Goal: Use online tool/utility: Utilize a website feature to perform a specific function

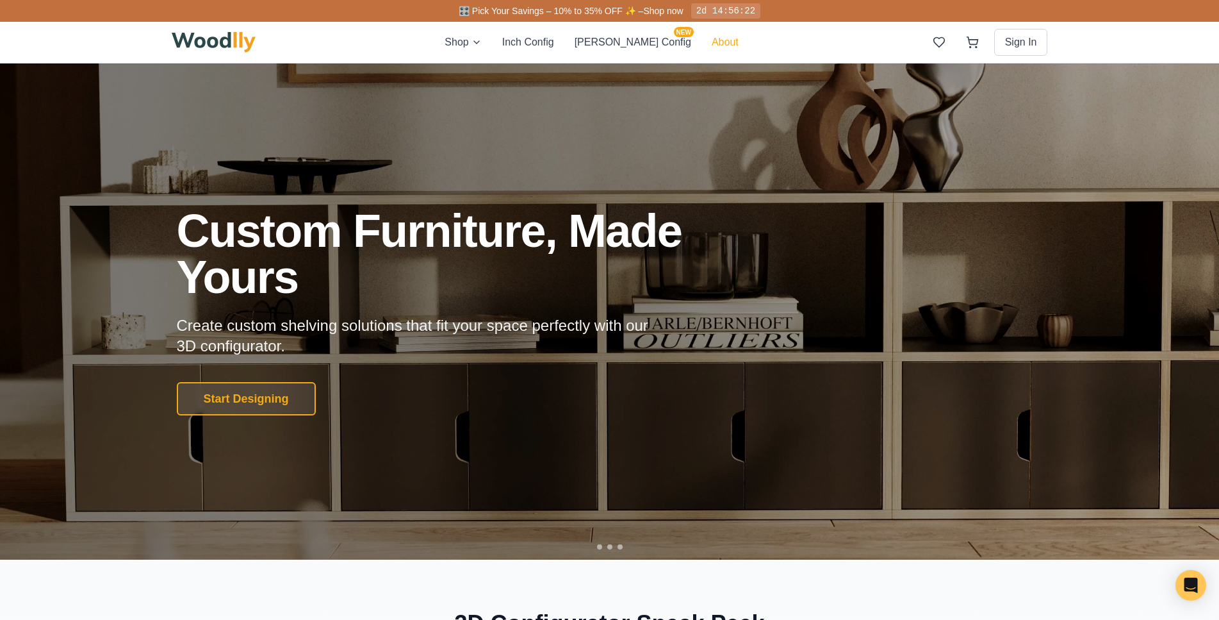
click at [712, 40] on button "About" at bounding box center [725, 42] width 27 height 15
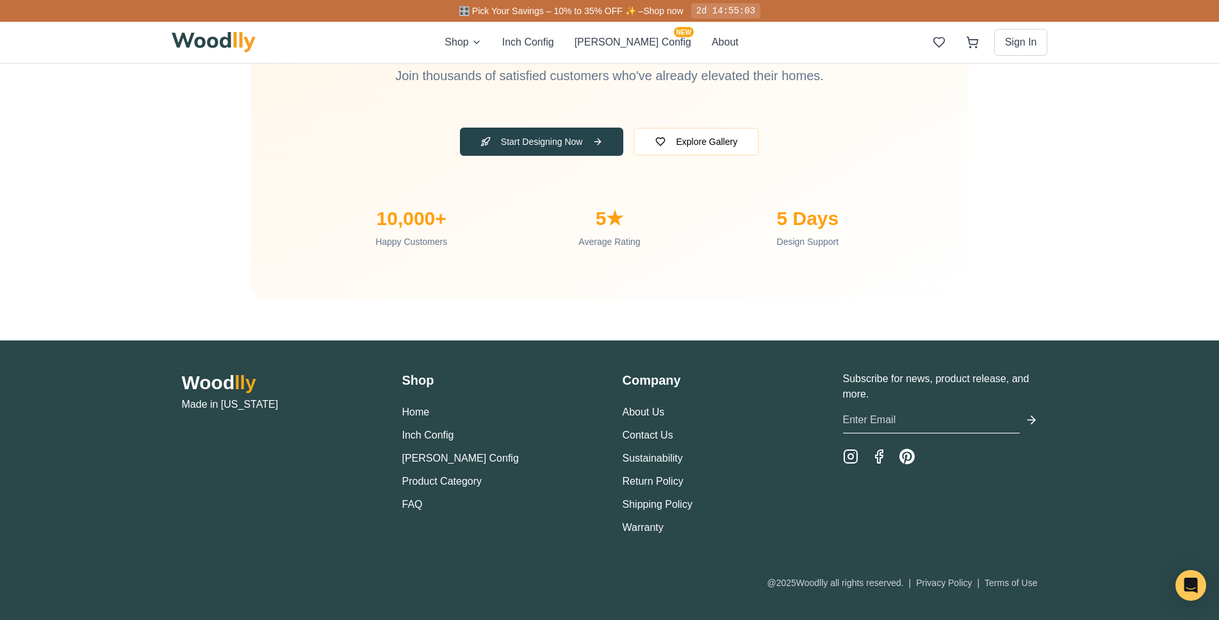
scroll to position [4194, 0]
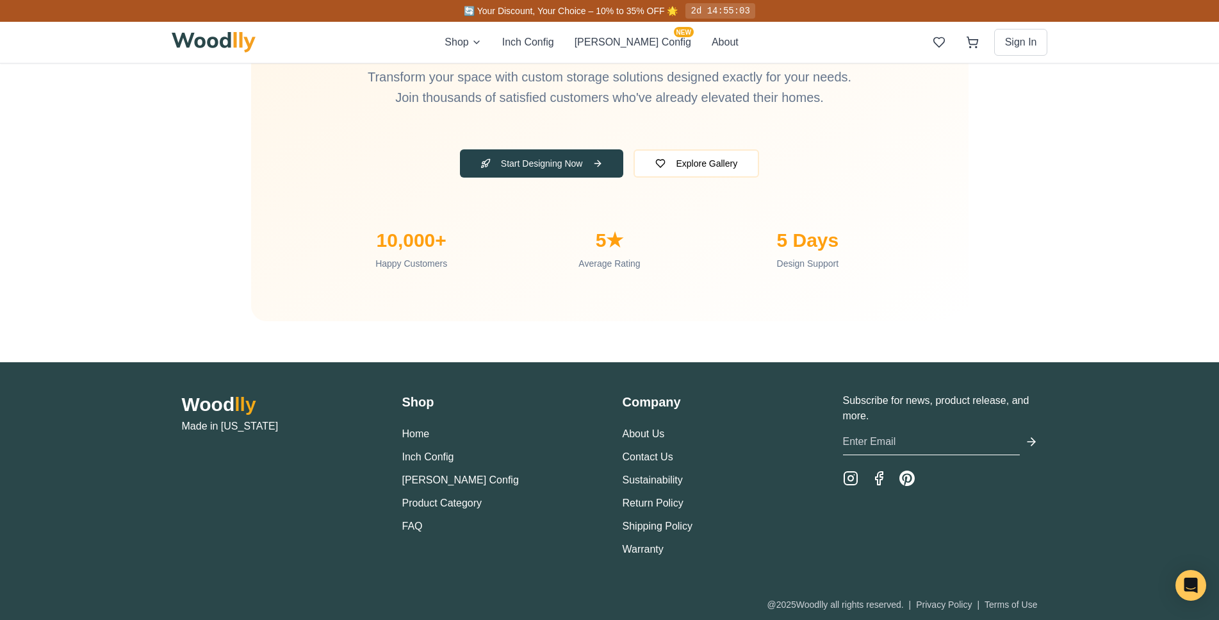
click at [666, 450] on li "Contact Us" at bounding box center [720, 456] width 195 height 15
click at [660, 454] on link "Contact Us" at bounding box center [648, 456] width 51 height 11
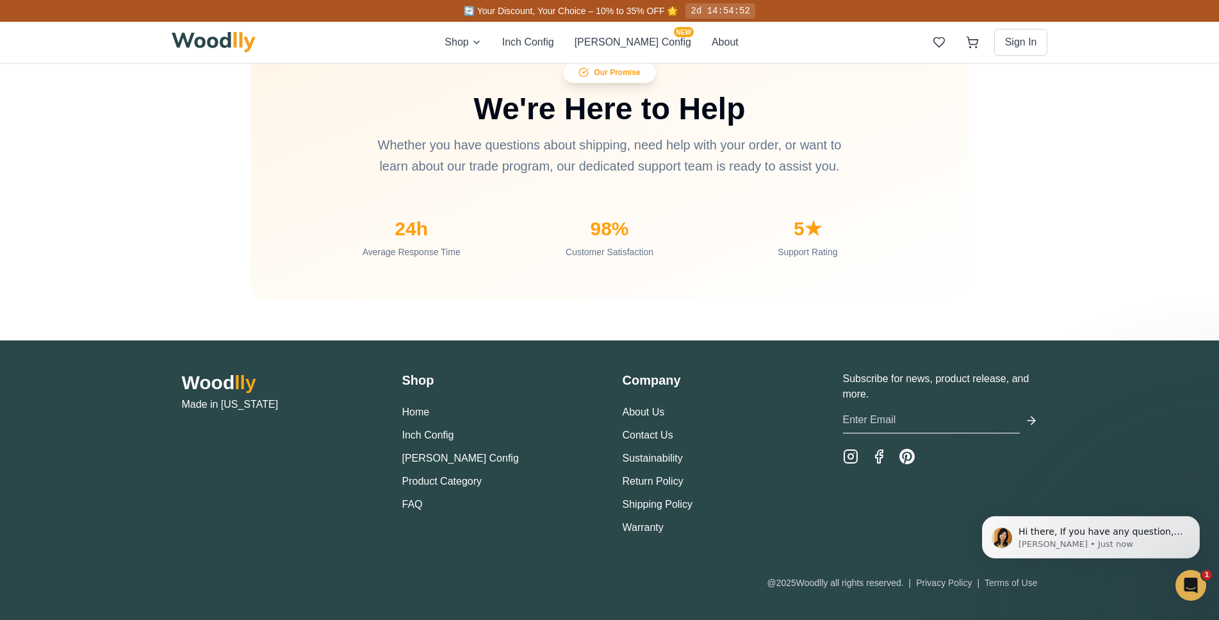
scroll to position [1144, 0]
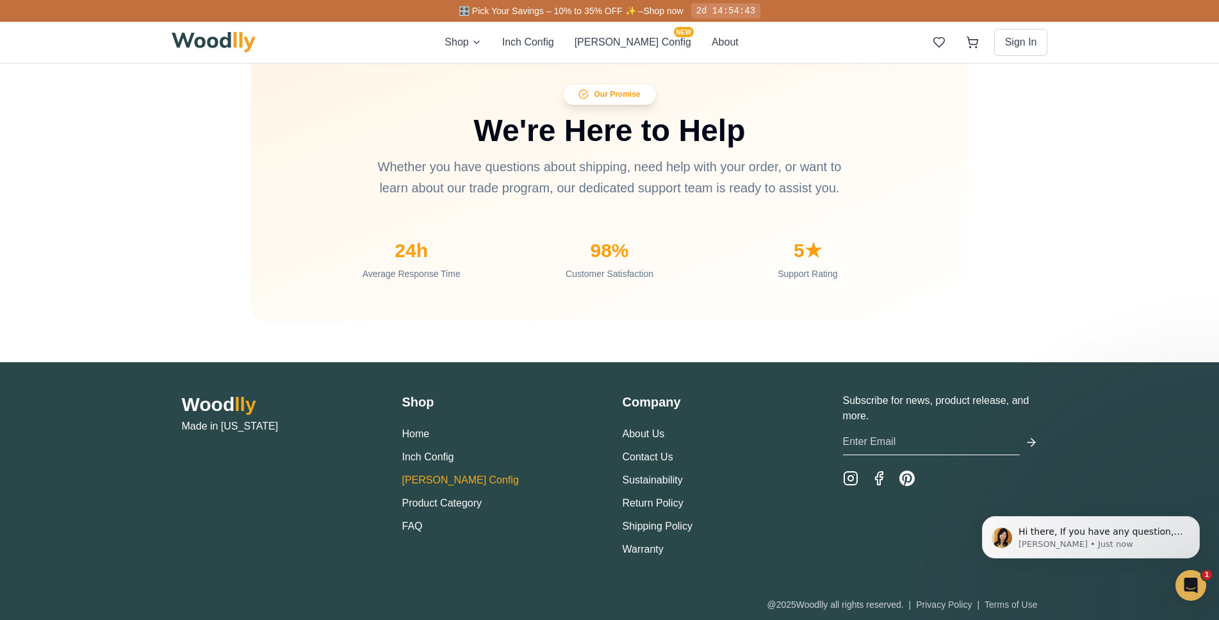
click at [436, 479] on button "[PERSON_NAME] Config" at bounding box center [460, 479] width 117 height 15
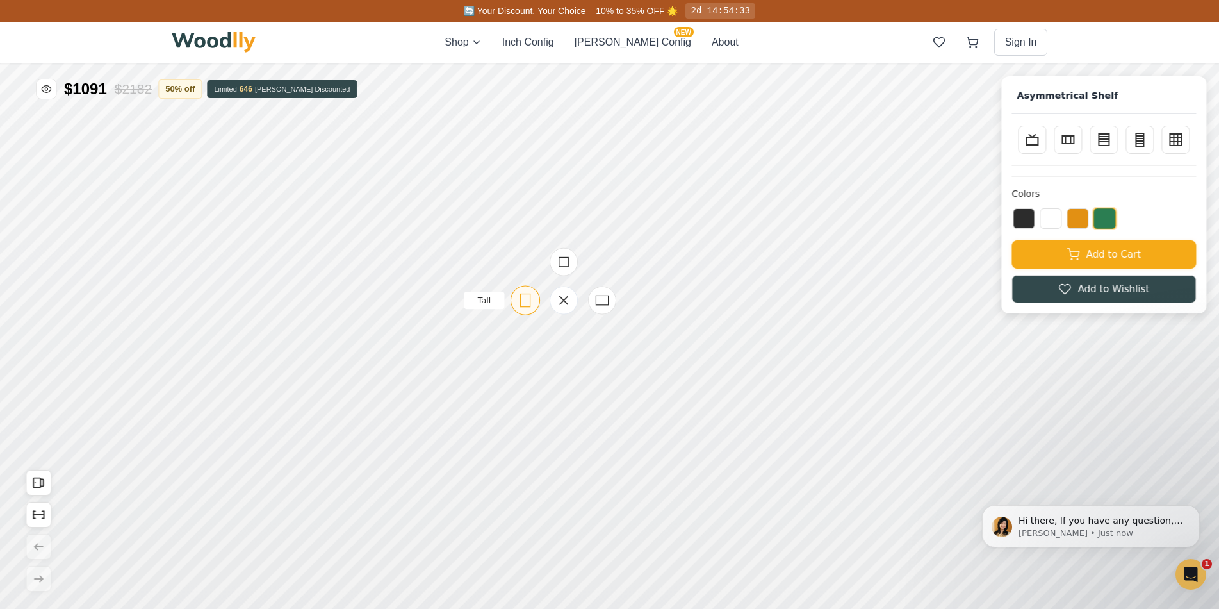
click at [527, 300] on icon at bounding box center [525, 300] width 16 height 16
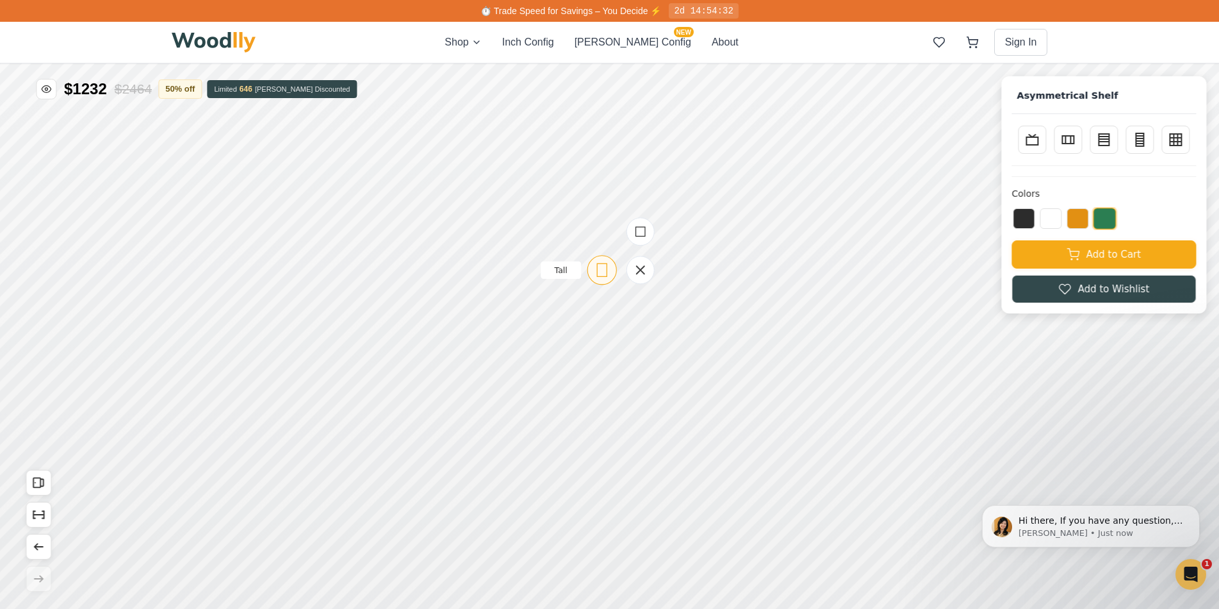
click at [600, 268] on icon at bounding box center [602, 270] width 16 height 16
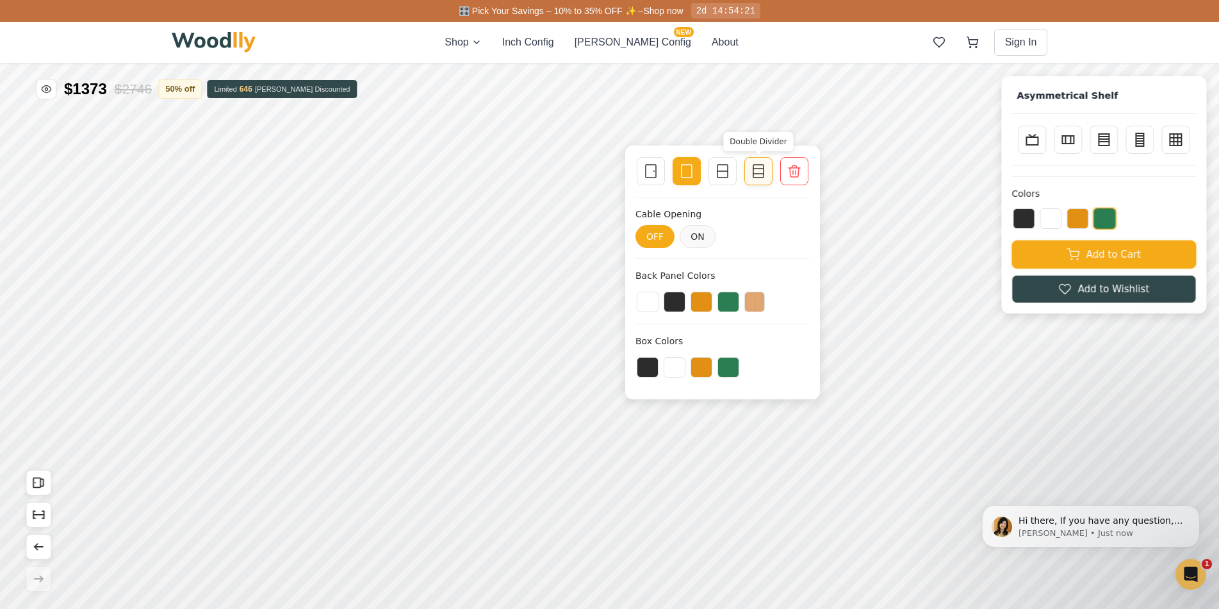
click at [758, 173] on icon at bounding box center [758, 170] width 15 height 15
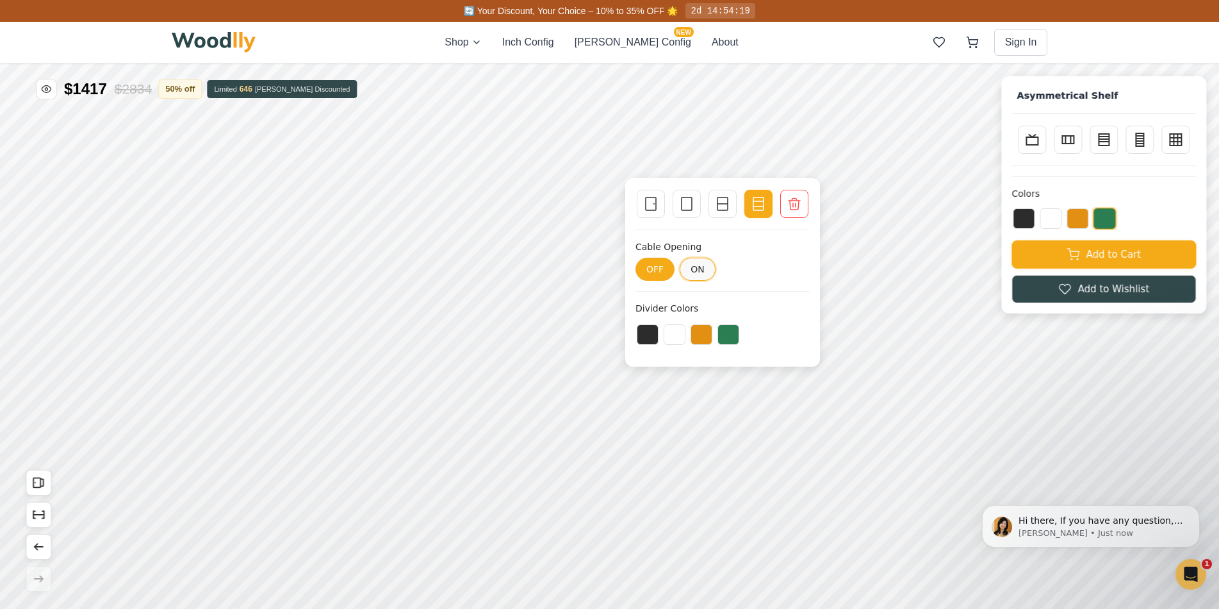
click at [700, 270] on button "ON" at bounding box center [698, 269] width 36 height 23
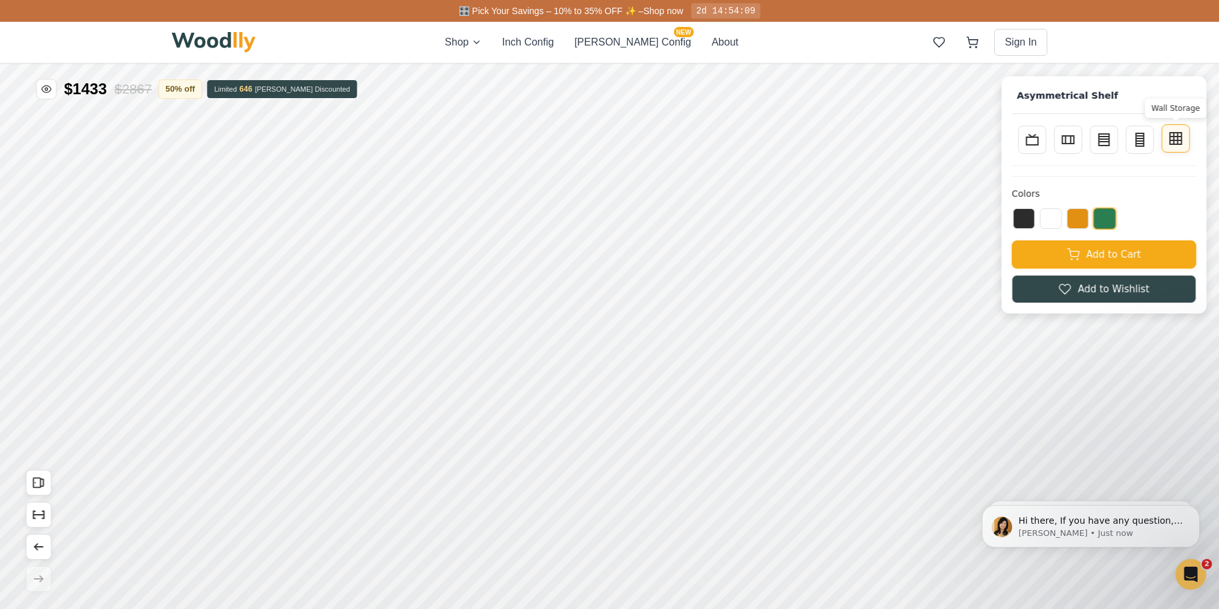
click at [1179, 135] on button "Wall Storage" at bounding box center [1176, 138] width 28 height 28
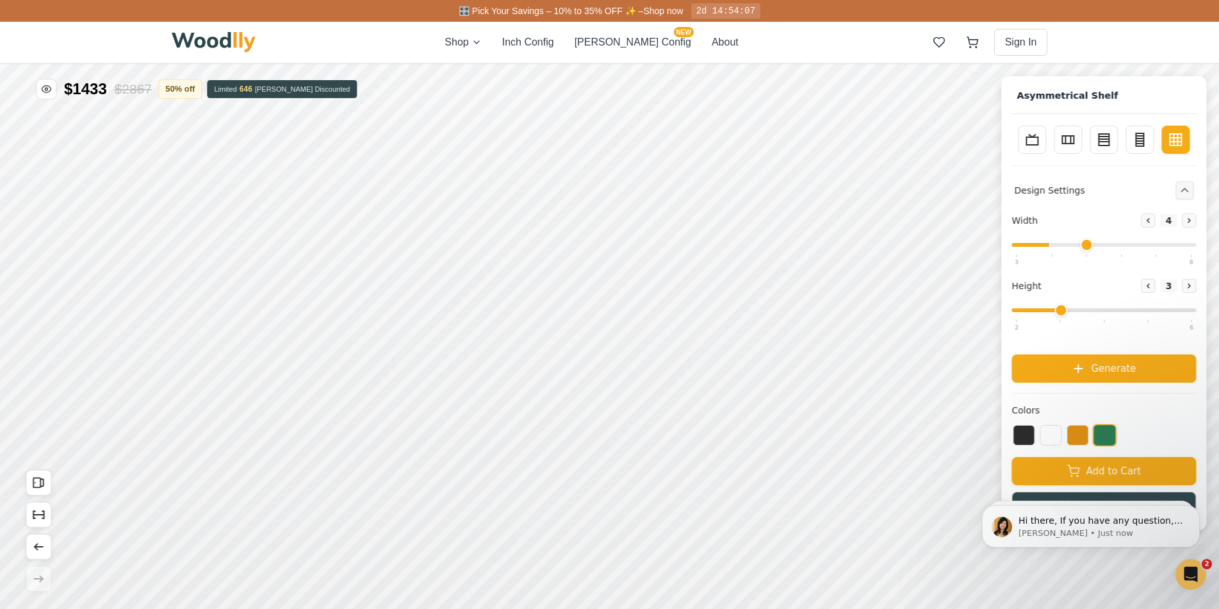
drag, startPoint x: 1069, startPoint y: 243, endPoint x: 1098, endPoint y: 243, distance: 29.5
click at [1098, 243] on input "range" at bounding box center [1104, 245] width 185 height 4
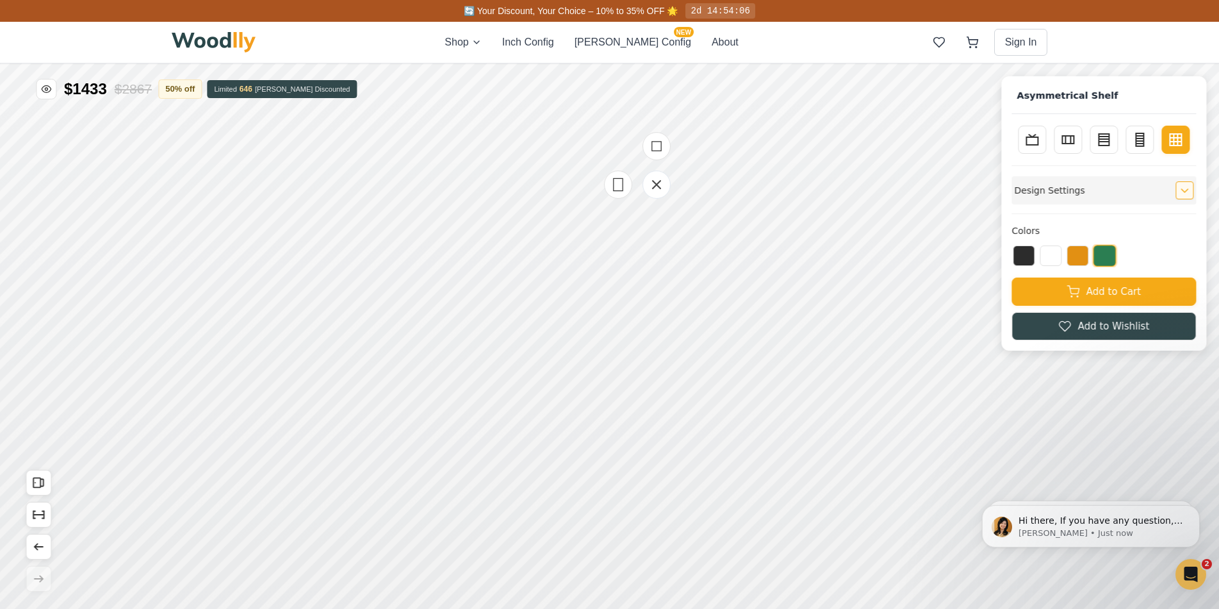
click at [1188, 192] on icon "Expand controls" at bounding box center [1185, 190] width 6 height 3
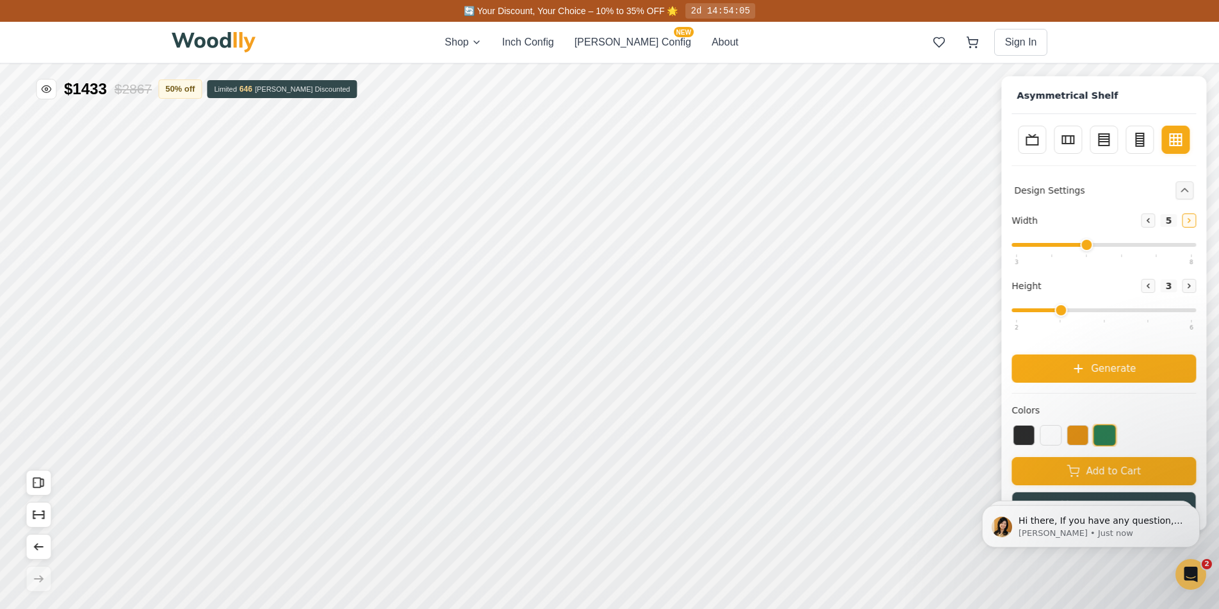
click at [1193, 220] on icon at bounding box center [1189, 221] width 8 height 8
type input "7"
drag, startPoint x: 1074, startPoint y: 312, endPoint x: 1116, endPoint y: 311, distance: 41.7
click at [1116, 311] on input "range" at bounding box center [1104, 310] width 185 height 4
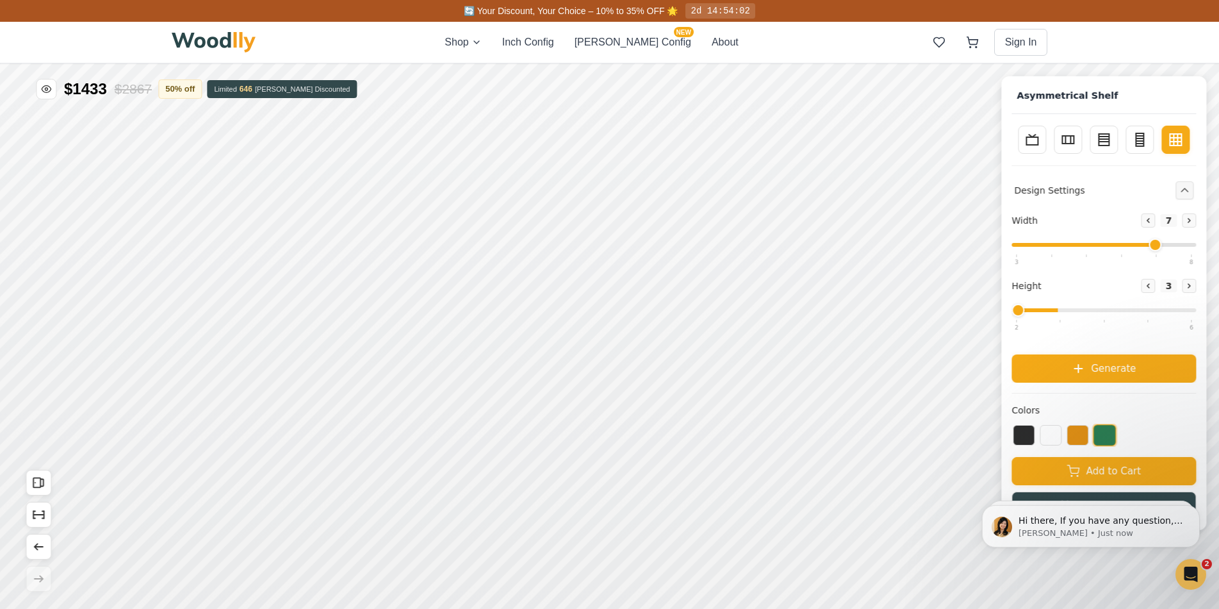
drag, startPoint x: 1116, startPoint y: 311, endPoint x: 1072, endPoint y: 326, distance: 46.2
type input "2"
click at [1051, 312] on input "range" at bounding box center [1104, 310] width 185 height 4
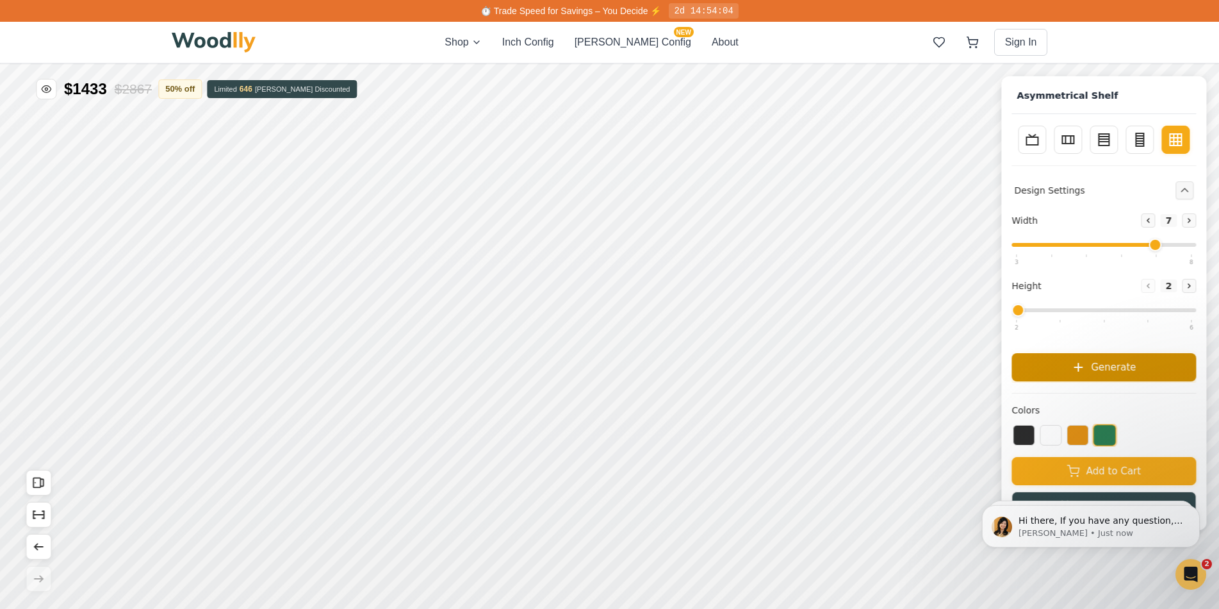
click at [1085, 369] on icon at bounding box center [1078, 367] width 13 height 13
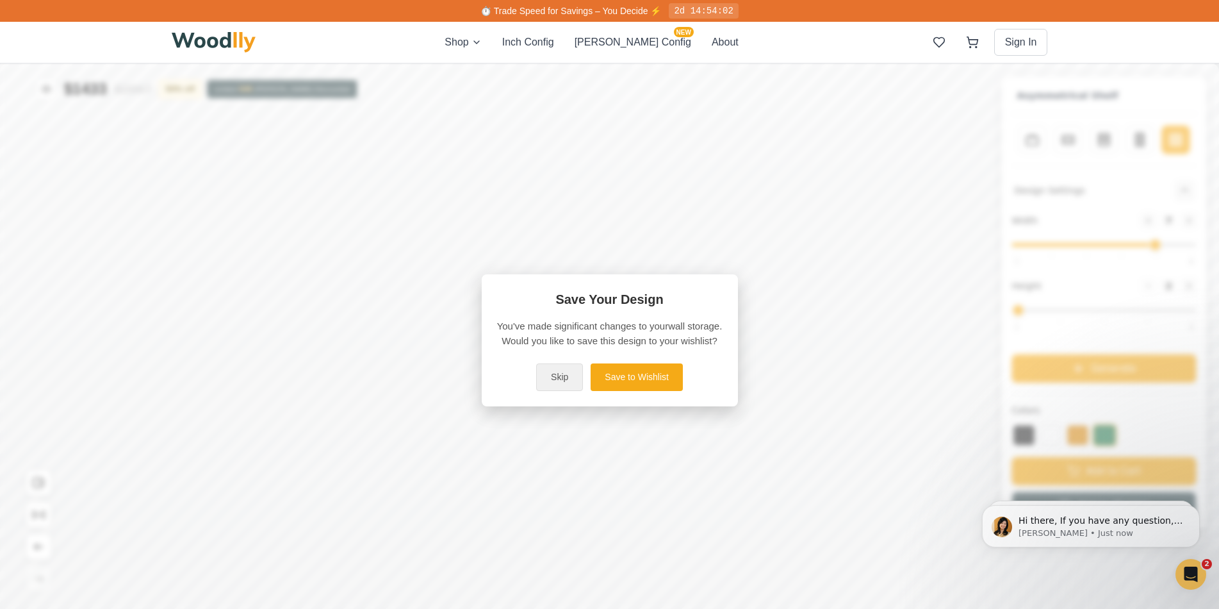
click at [571, 388] on button "Skip" at bounding box center [559, 377] width 47 height 28
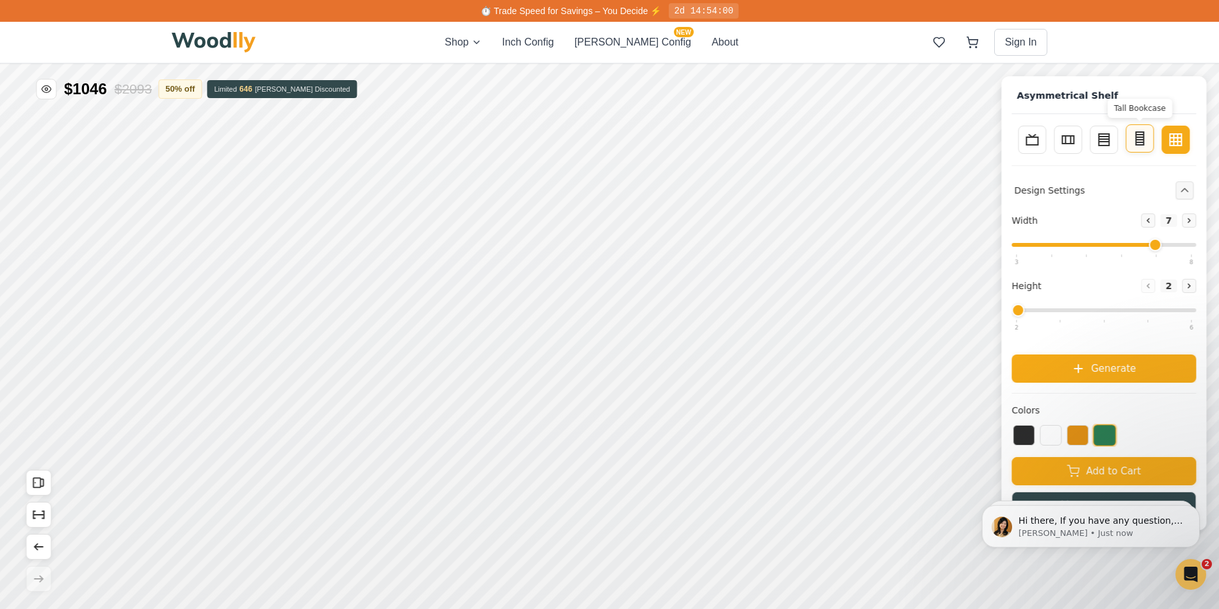
click at [1148, 138] on icon at bounding box center [1139, 138] width 15 height 15
type input "2"
type input "5"
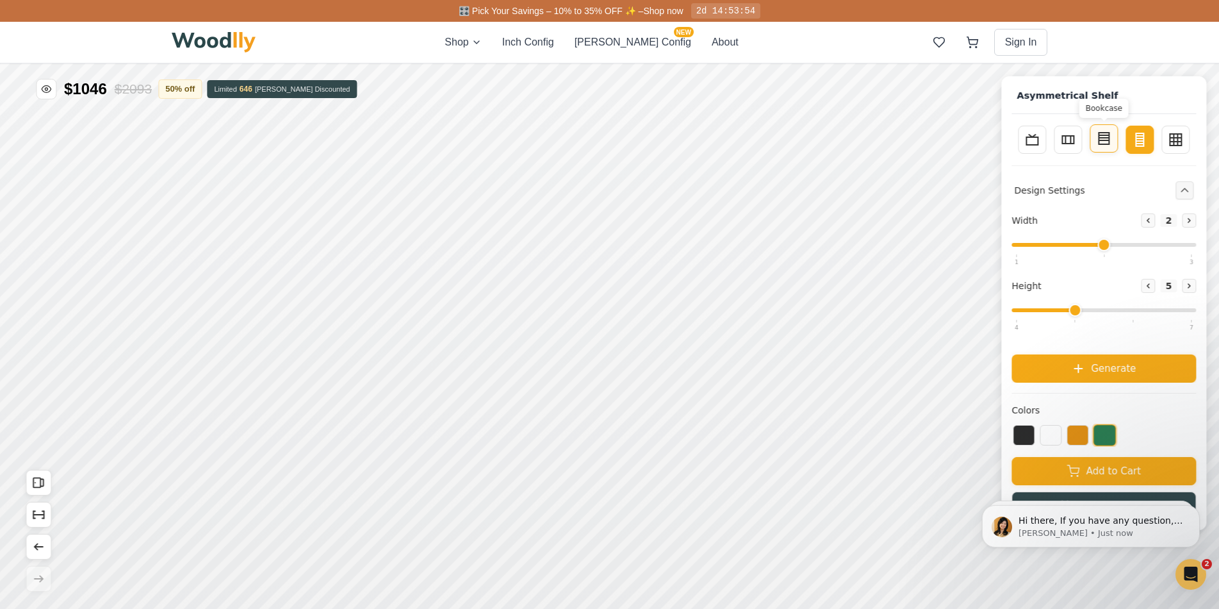
click at [1111, 140] on icon at bounding box center [1103, 138] width 15 height 15
type input "3"
type input "4"
click at [1082, 139] on button "Sideboard" at bounding box center [1068, 138] width 28 height 28
type input "4"
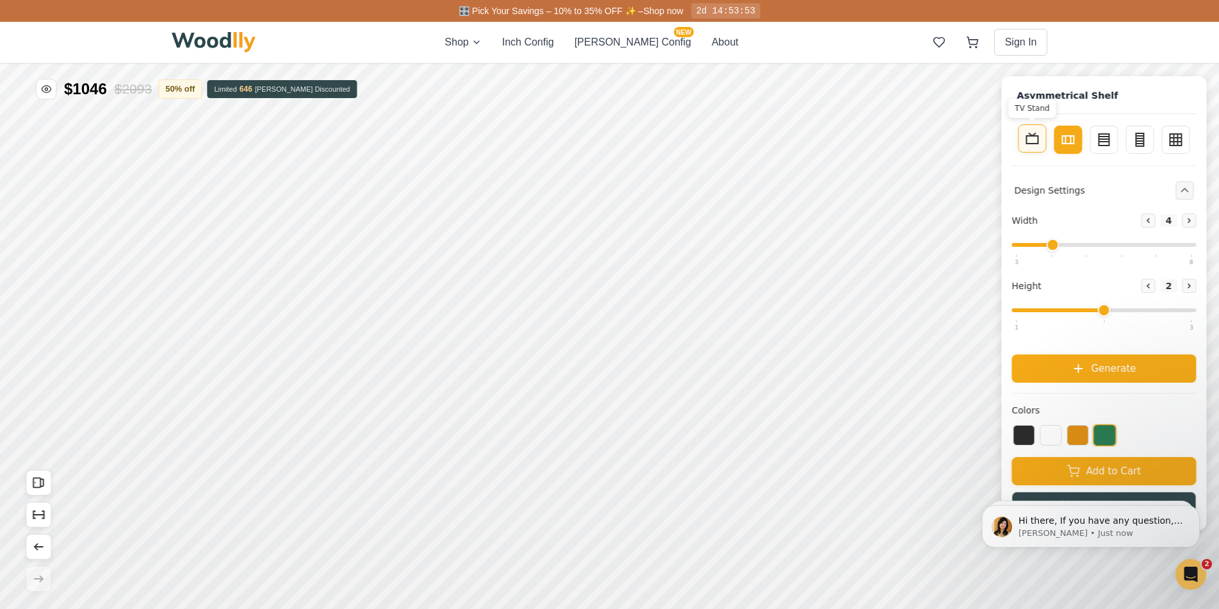
click at [1046, 137] on button "TV Stand" at bounding box center [1032, 138] width 28 height 28
click at [1193, 290] on icon at bounding box center [1189, 286] width 8 height 8
type input "2"
click at [1083, 441] on button at bounding box center [1078, 434] width 22 height 21
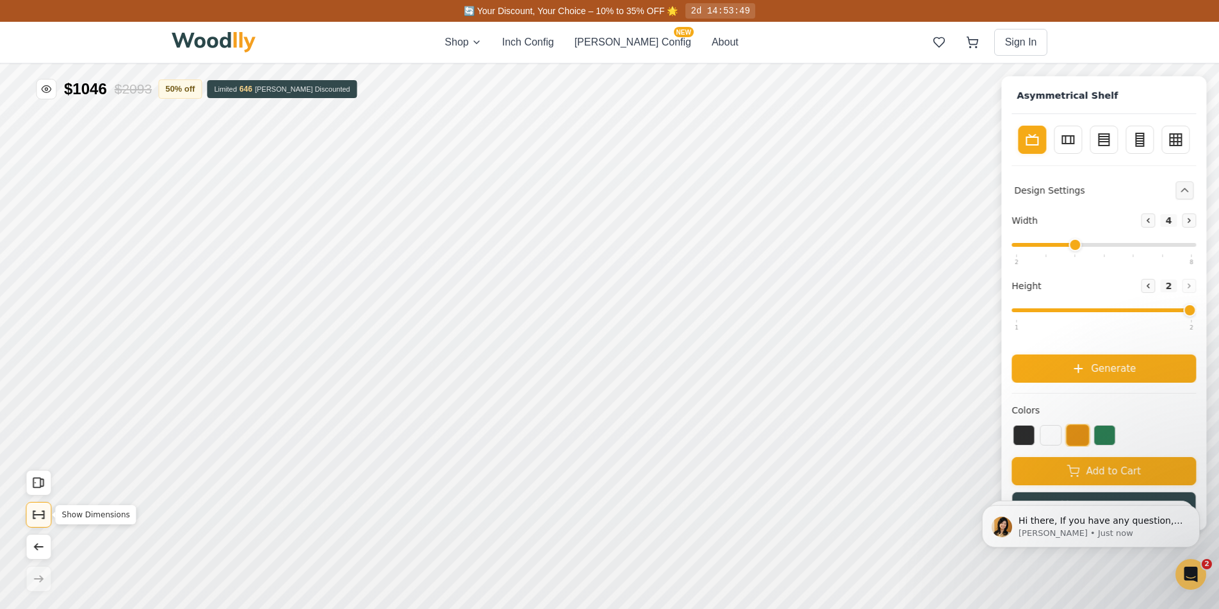
click at [39, 518] on icon "Show Dimensions" at bounding box center [38, 514] width 14 height 14
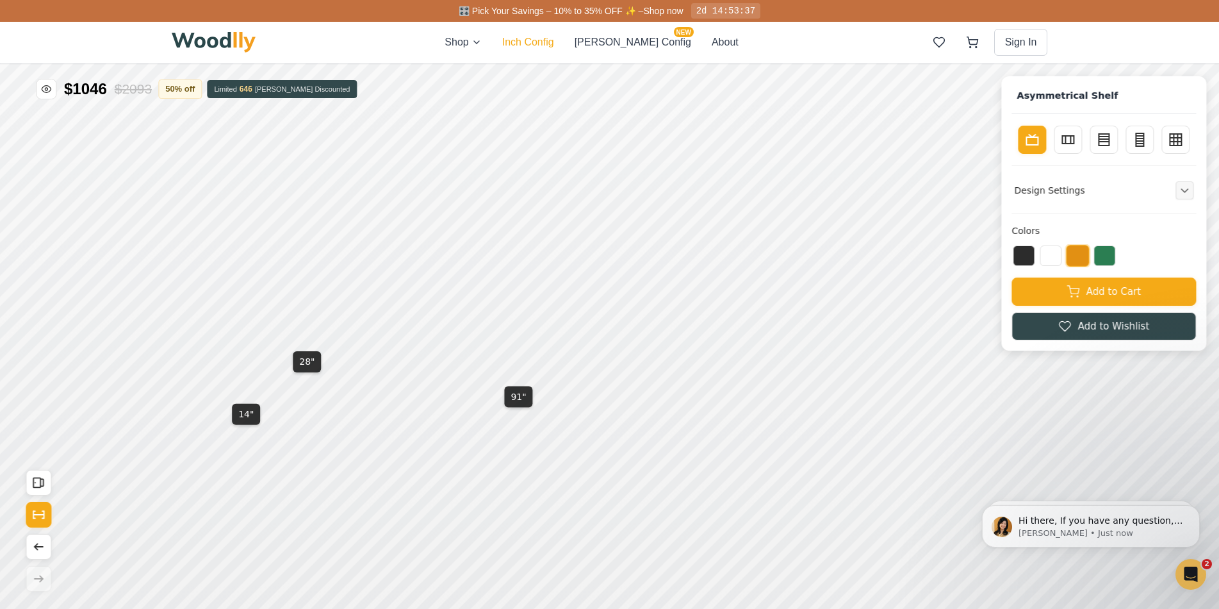
click at [554, 49] on button "Inch Config" at bounding box center [528, 42] width 52 height 15
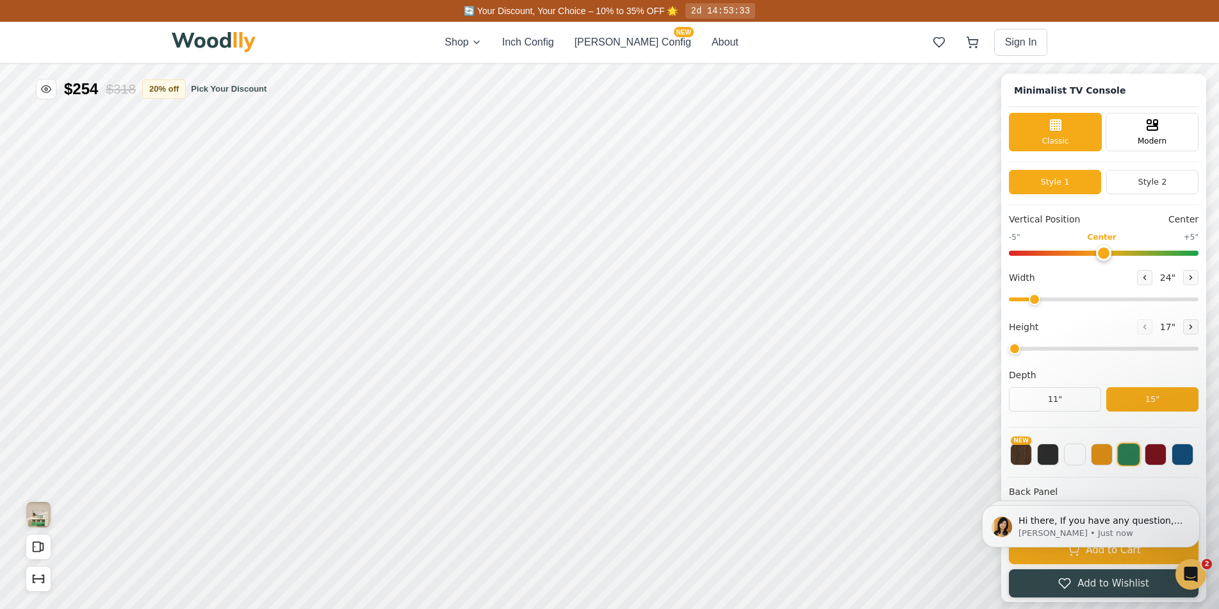
type input "63"
type input "2"
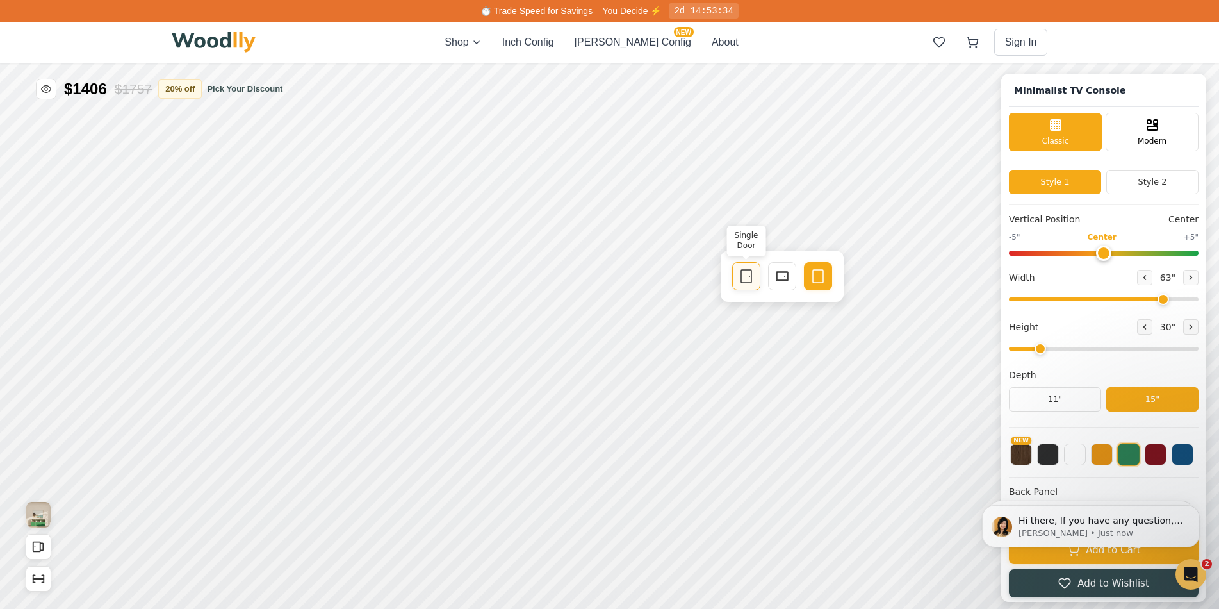
click at [744, 281] on icon at bounding box center [746, 275] width 15 height 15
click at [1146, 185] on button "Style 2" at bounding box center [1153, 182] width 92 height 24
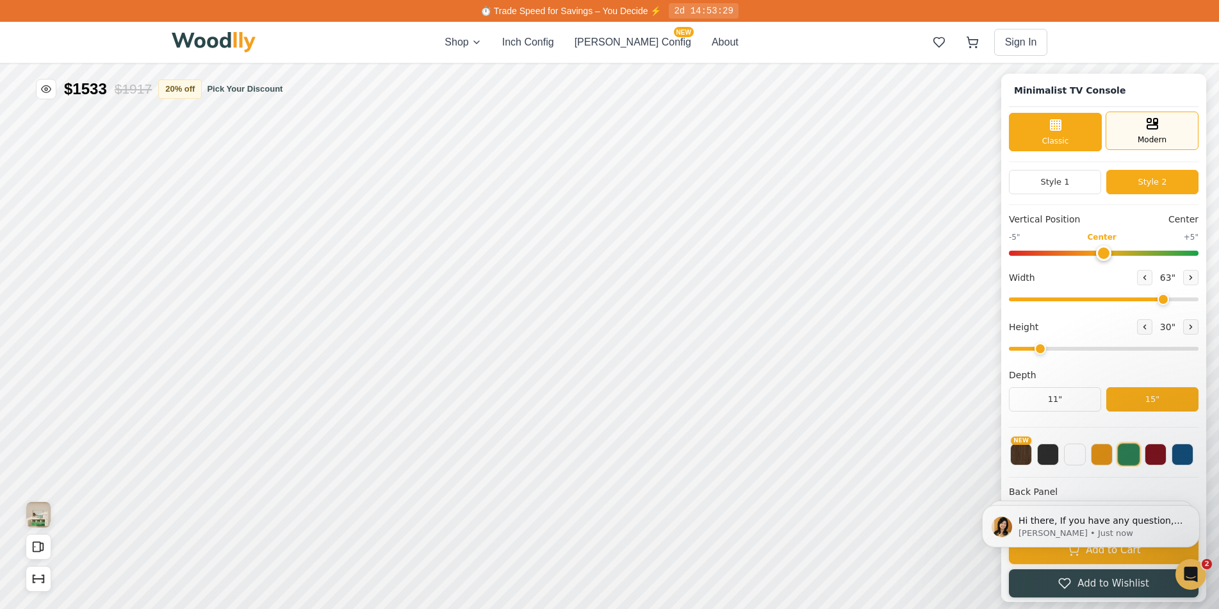
click at [1138, 134] on div "Modern" at bounding box center [1152, 130] width 93 height 38
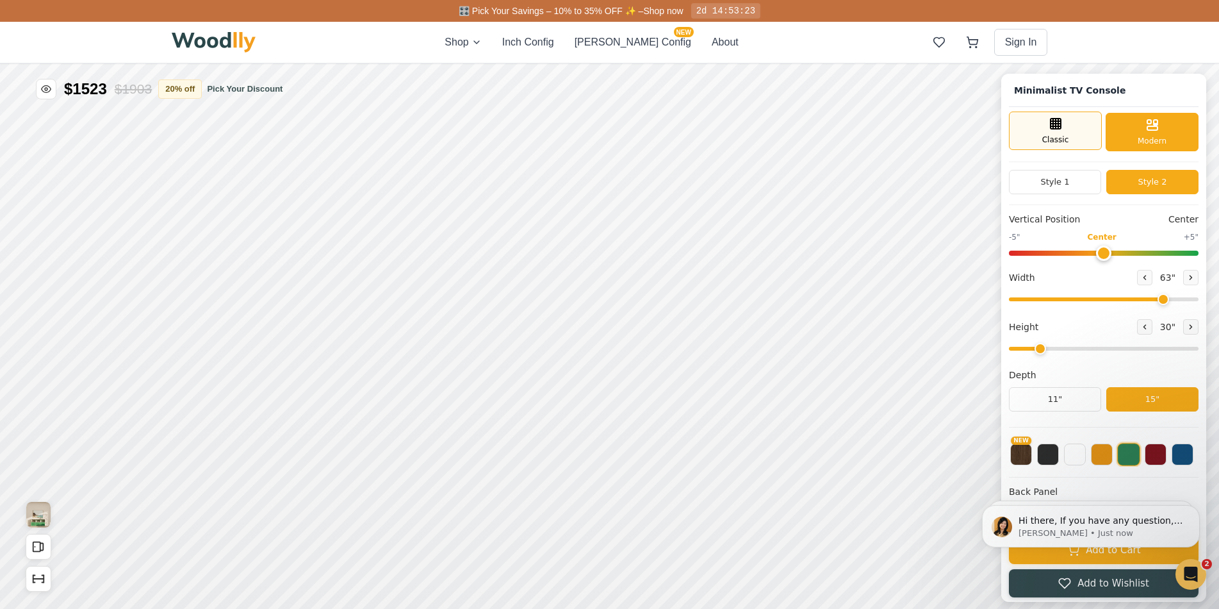
click at [1064, 130] on icon at bounding box center [1055, 123] width 15 height 15
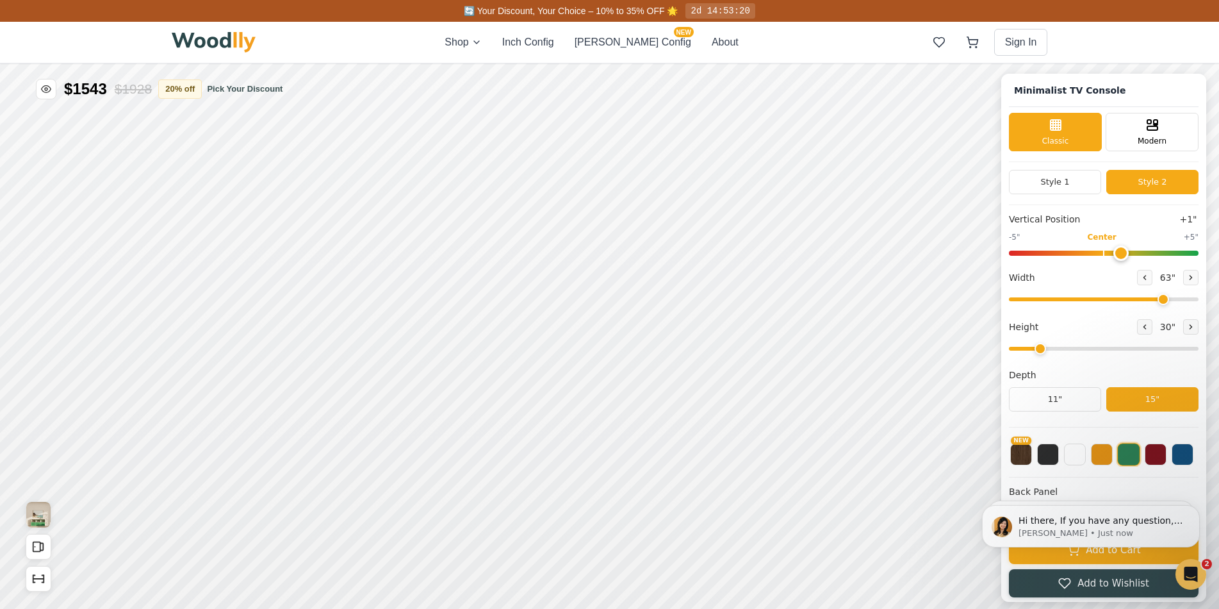
drag, startPoint x: 1116, startPoint y: 252, endPoint x: 1130, endPoint y: 251, distance: 14.9
type input "1"
click at [1130, 251] on input "range" at bounding box center [1104, 253] width 190 height 5
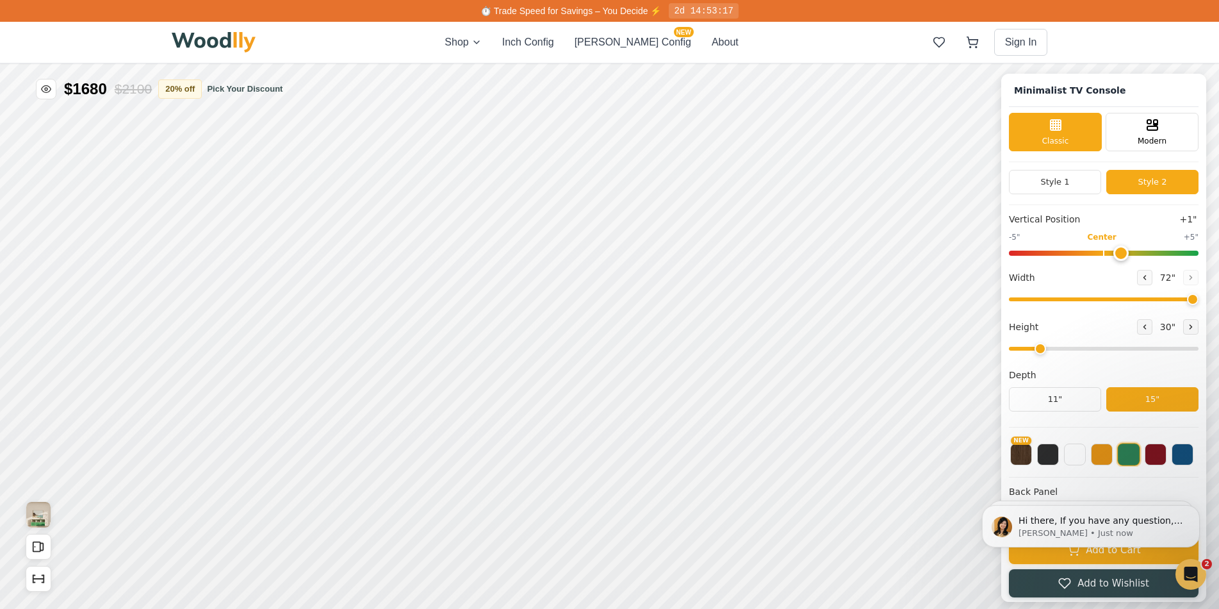
drag, startPoint x: 1166, startPoint y: 293, endPoint x: 1241, endPoint y: 293, distance: 74.3
type input "72"
click at [1199, 297] on input "range" at bounding box center [1104, 299] width 190 height 4
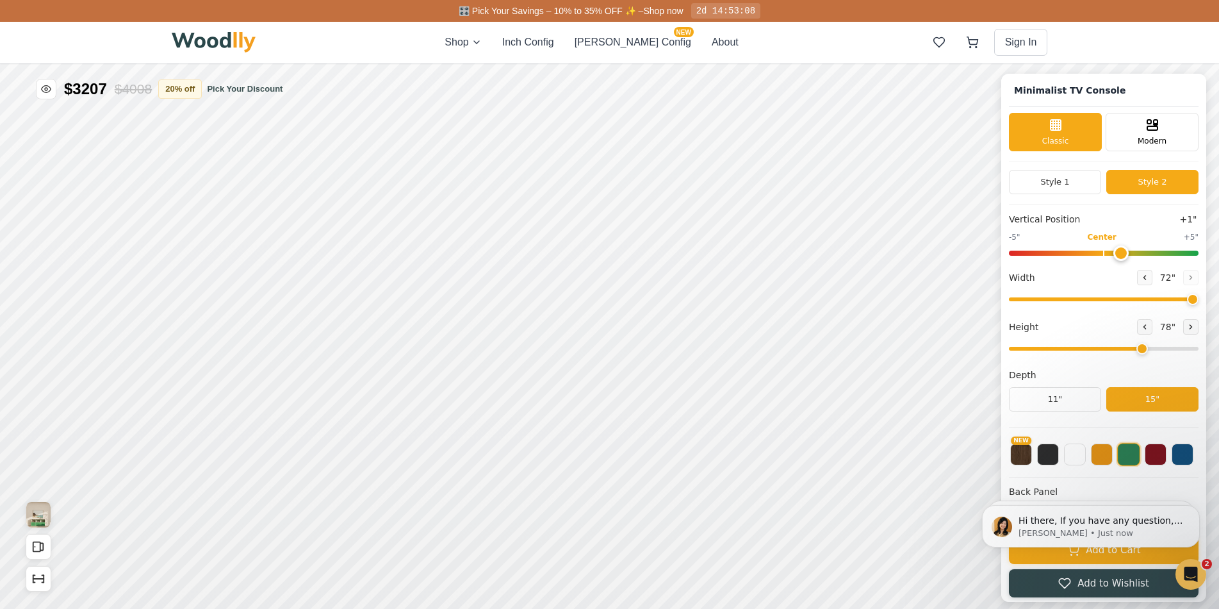
drag, startPoint x: 1053, startPoint y: 339, endPoint x: 1135, endPoint y: 343, distance: 82.1
type input "6"
click at [1135, 347] on input "range" at bounding box center [1104, 349] width 190 height 4
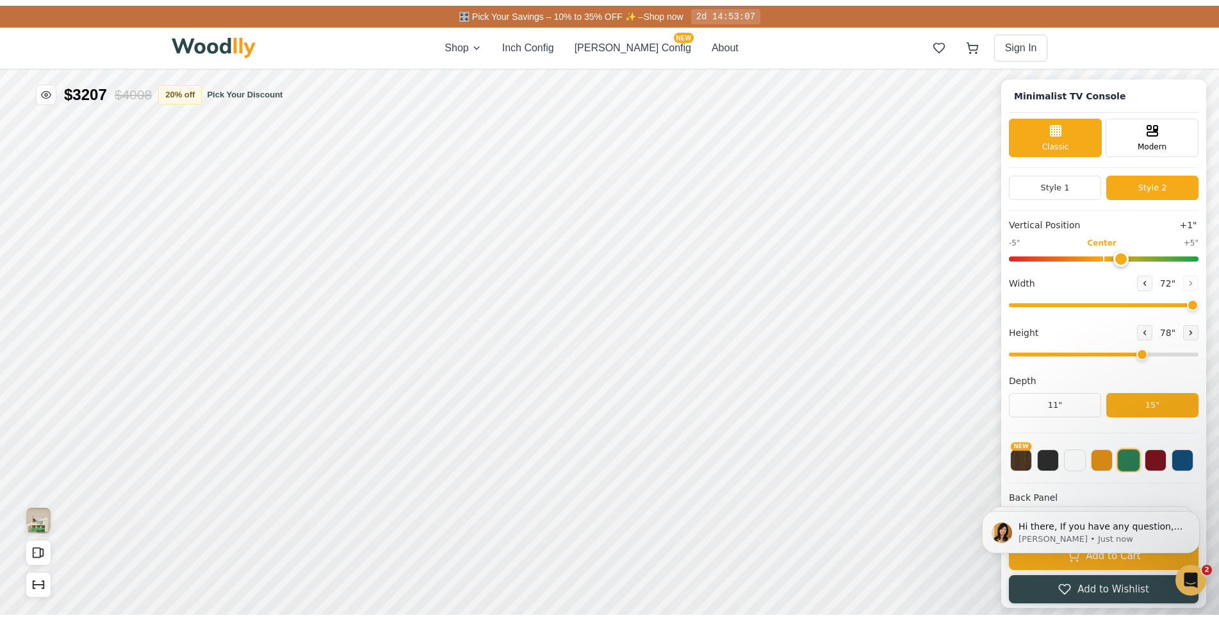
scroll to position [2, 0]
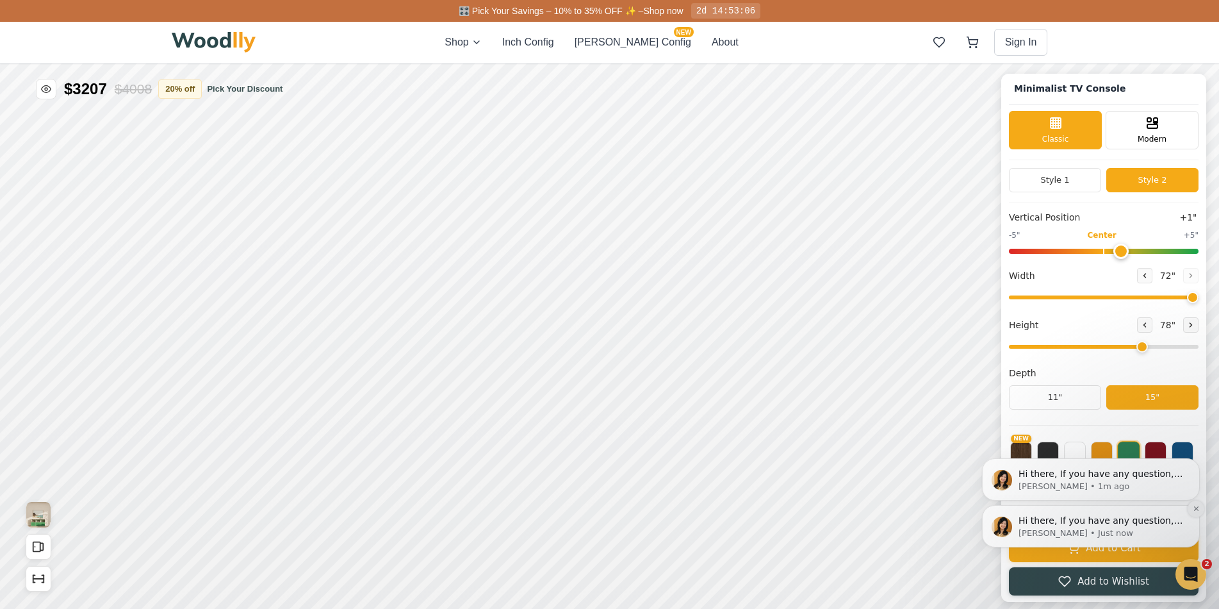
click at [1200, 513] on button "Dismiss notification" at bounding box center [1196, 508] width 17 height 17
click at [1193, 510] on icon "Dismiss notification" at bounding box center [1196, 508] width 7 height 7
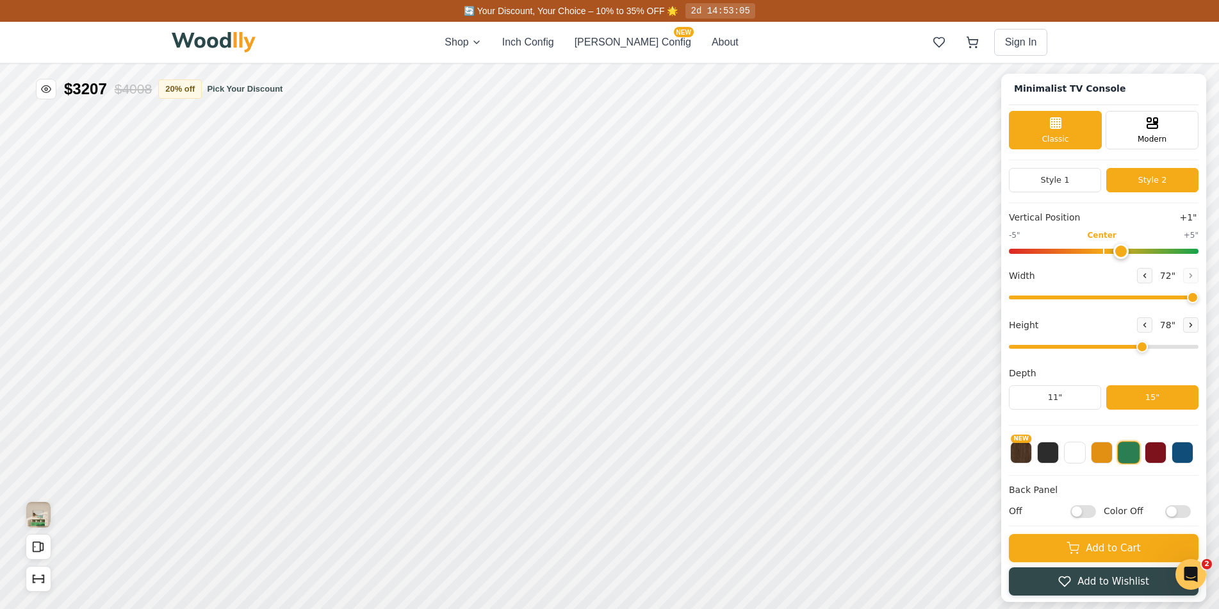
click at [1091, 507] on input "Off" at bounding box center [1084, 511] width 26 height 13
checkbox input "true"
click at [1177, 511] on input "Color Off" at bounding box center [1179, 511] width 26 height 13
click at [1177, 511] on input "Color On" at bounding box center [1179, 511] width 26 height 13
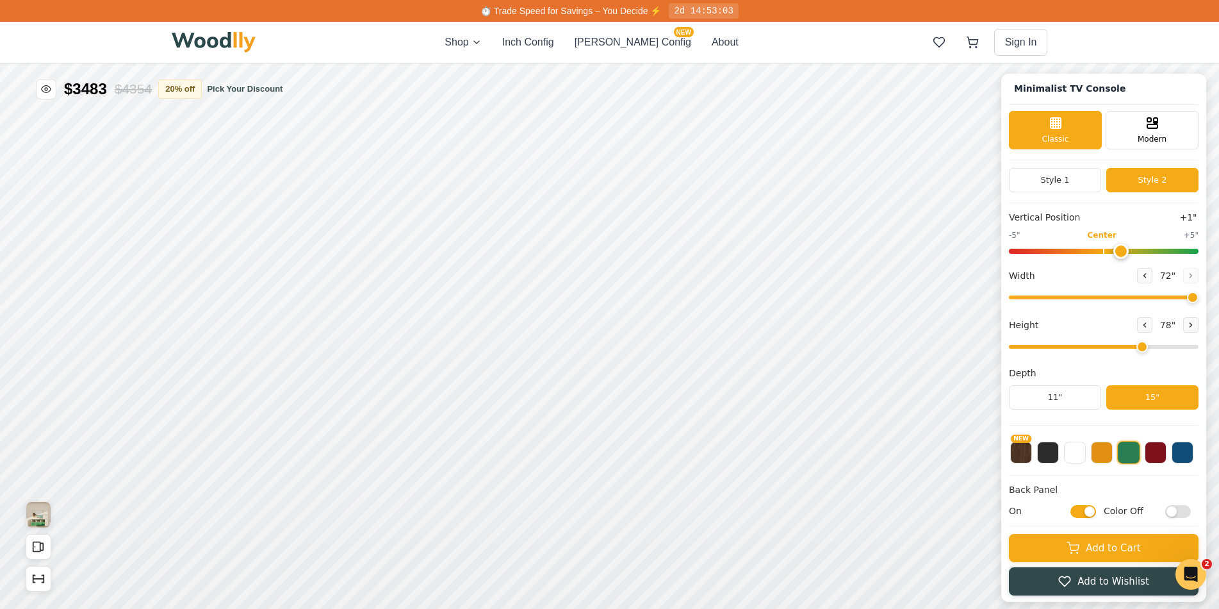
click at [1177, 511] on input "Color Off" at bounding box center [1179, 511] width 26 height 13
checkbox input "true"
click at [44, 582] on icon "Show Dimensions" at bounding box center [43, 582] width 2 height 0
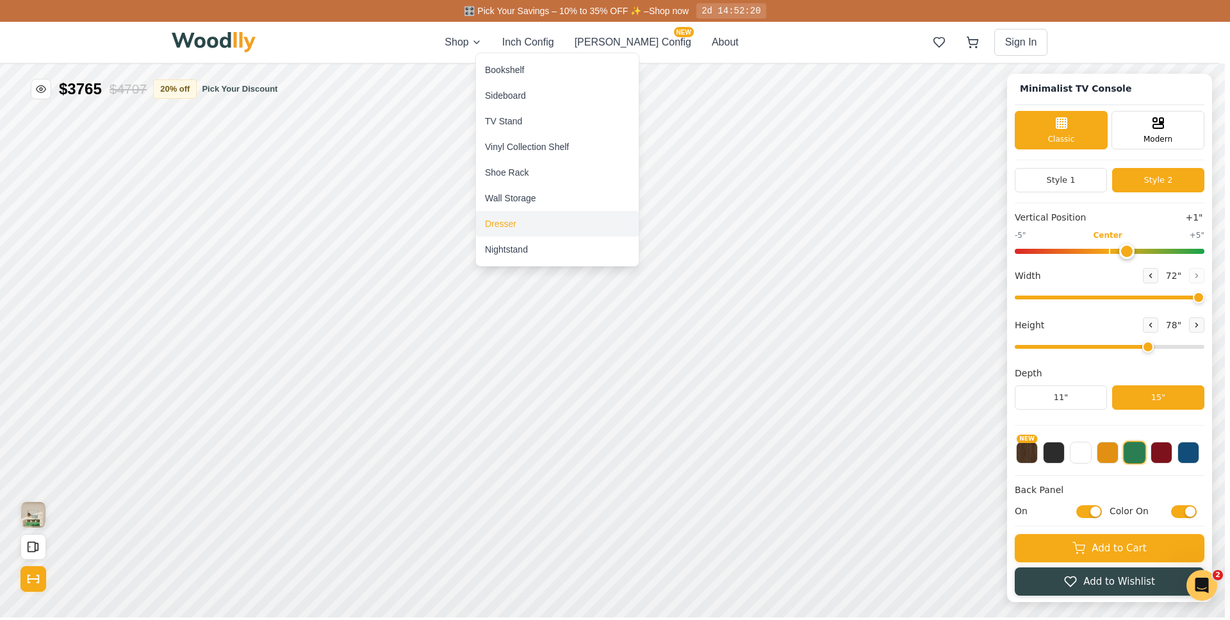
click at [516, 231] on div "Dresser" at bounding box center [557, 224] width 163 height 26
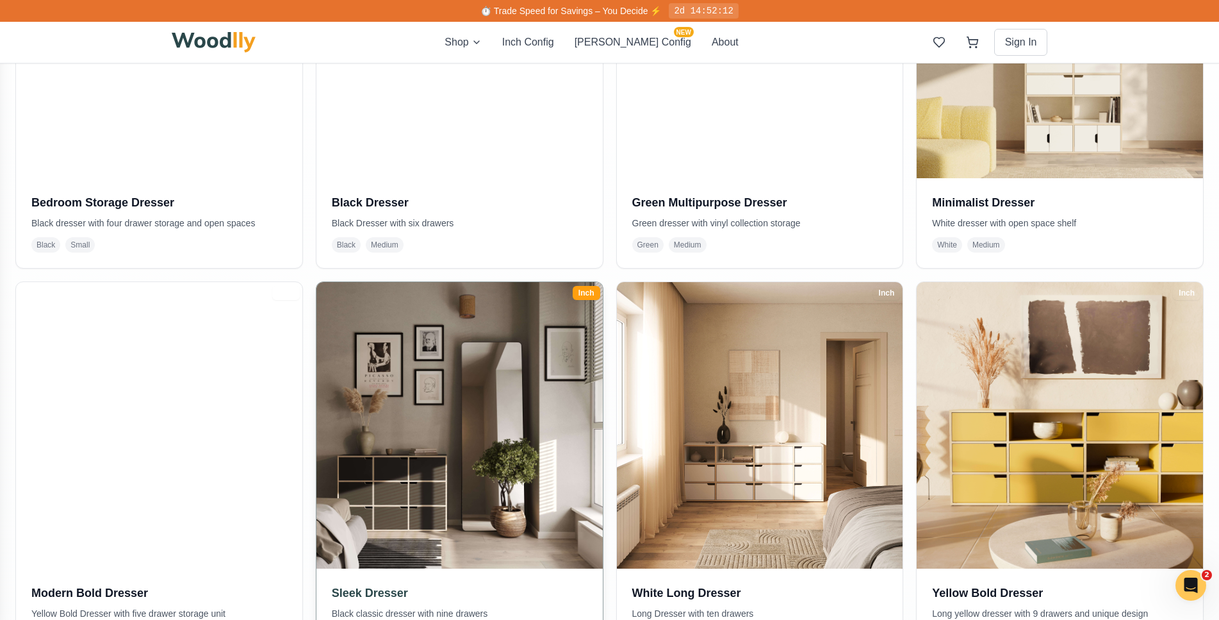
scroll to position [153, 0]
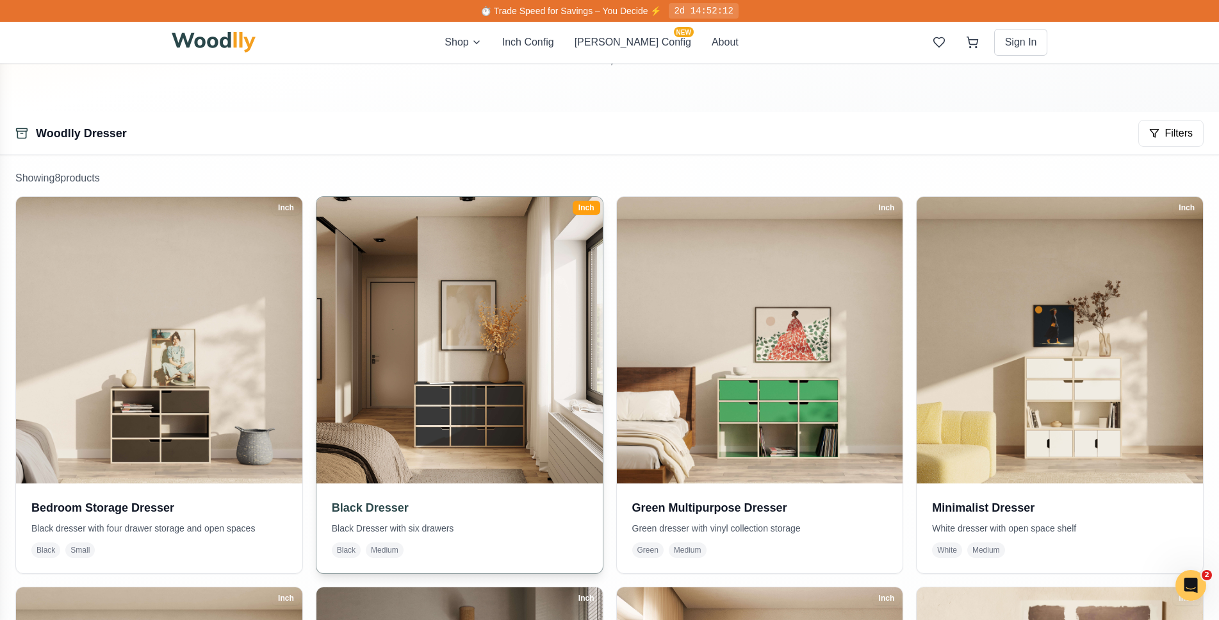
click at [499, 408] on img at bounding box center [459, 340] width 301 height 301
